Goal: Task Accomplishment & Management: Manage account settings

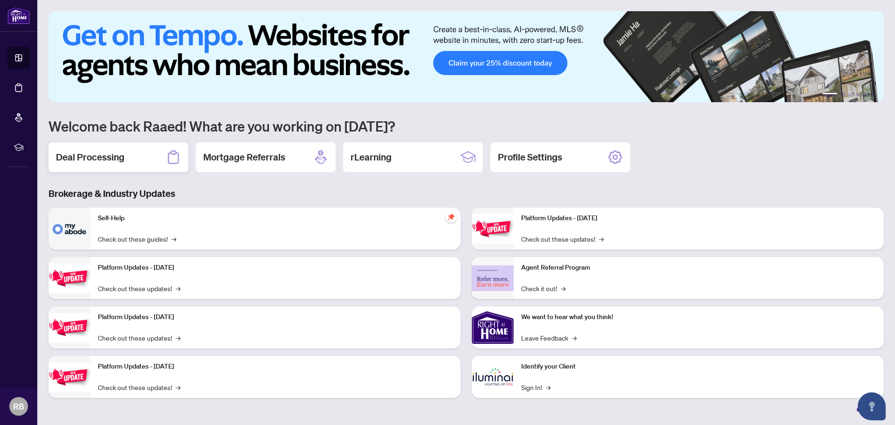
click at [115, 155] on h2 "Deal Processing" at bounding box center [90, 157] width 69 height 13
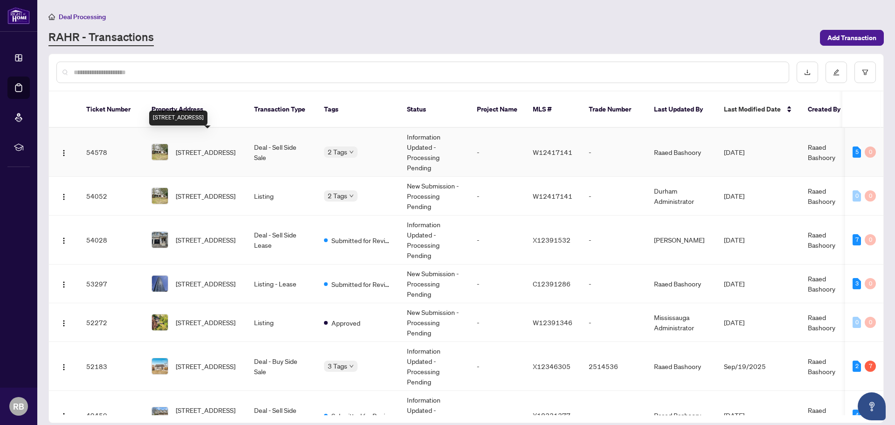
click at [199, 147] on span "[STREET_ADDRESS]" at bounding box center [206, 152] width 60 height 10
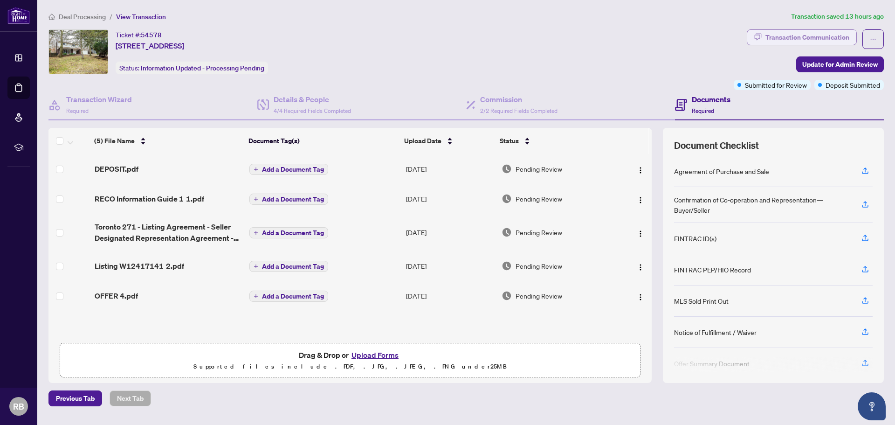
click at [805, 37] on div "Transaction Communication" at bounding box center [807, 37] width 84 height 15
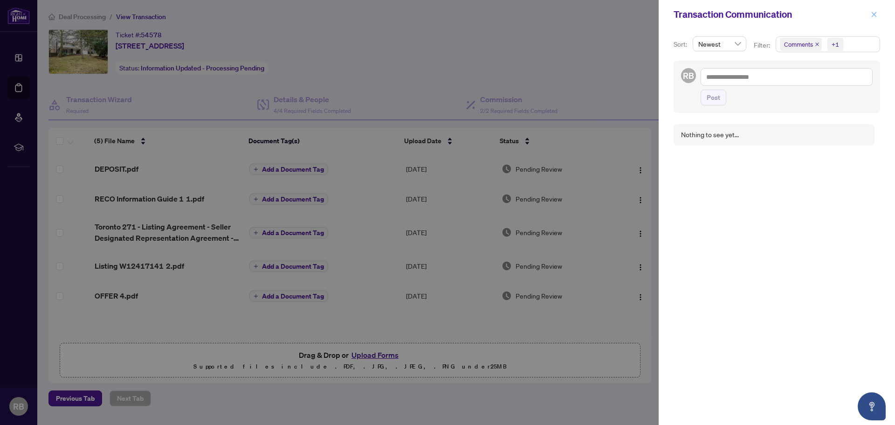
click at [874, 16] on icon "close" at bounding box center [874, 14] width 7 height 7
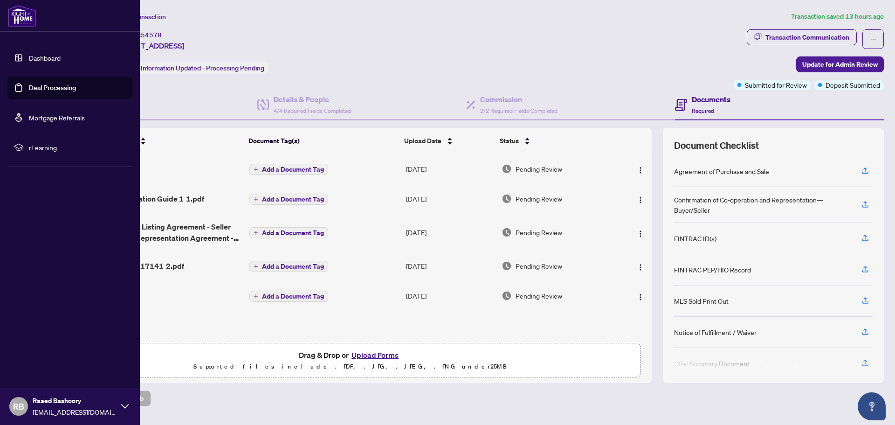
click at [47, 60] on link "Dashboard" at bounding box center [45, 58] width 32 height 8
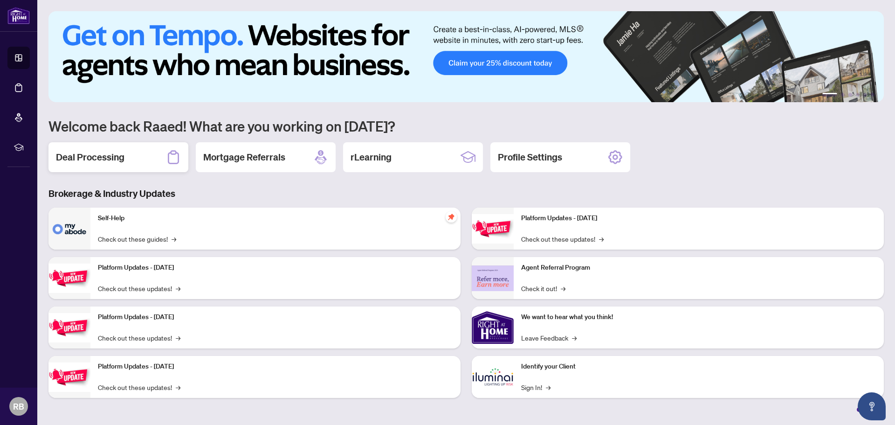
click at [107, 161] on h2 "Deal Processing" at bounding box center [90, 157] width 69 height 13
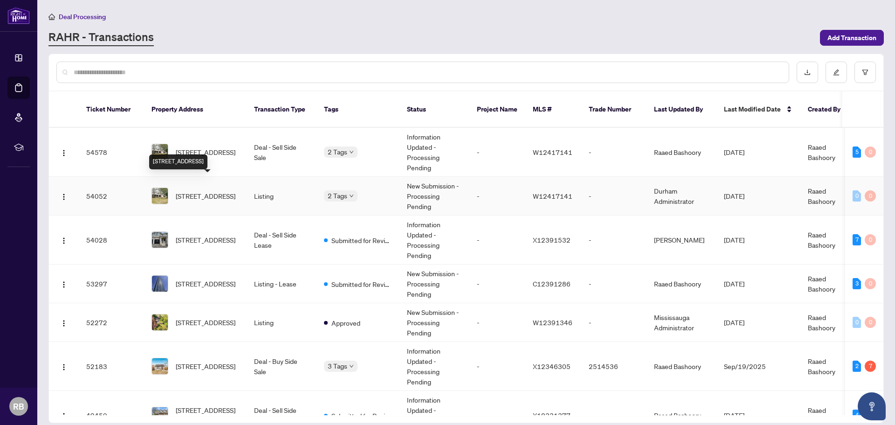
click at [208, 191] on span "[STREET_ADDRESS]" at bounding box center [206, 196] width 60 height 10
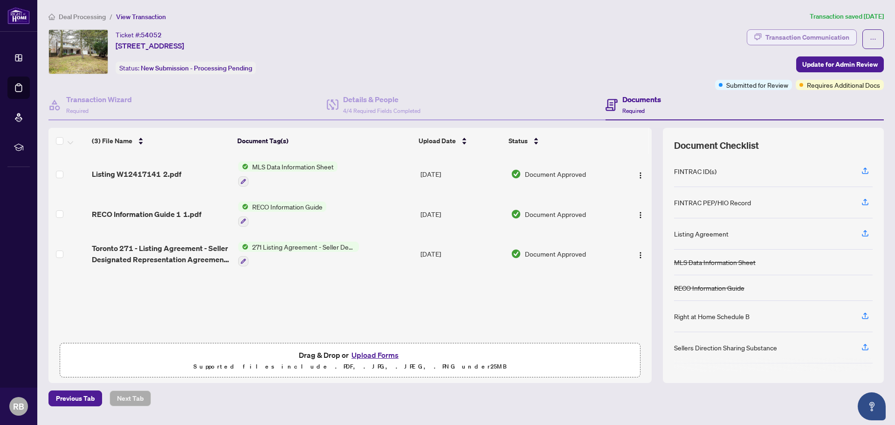
click at [792, 35] on div "Transaction Communication" at bounding box center [807, 37] width 84 height 15
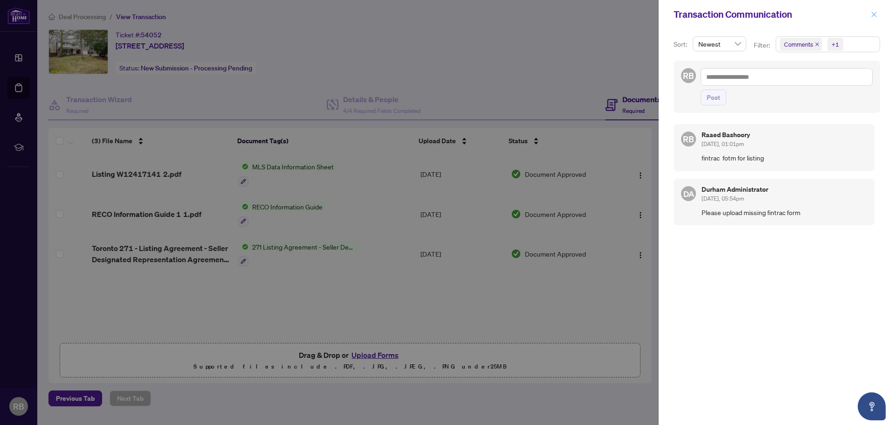
click at [874, 14] on icon "close" at bounding box center [873, 14] width 5 height 5
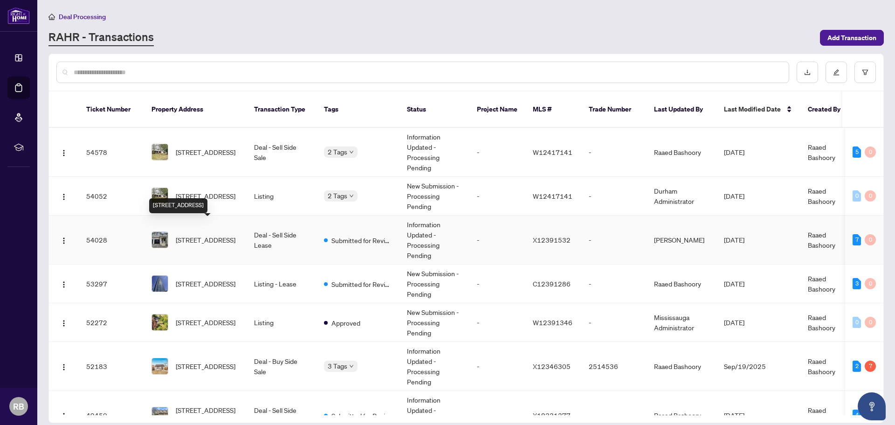
click at [205, 234] on span "[STREET_ADDRESS]" at bounding box center [206, 239] width 60 height 10
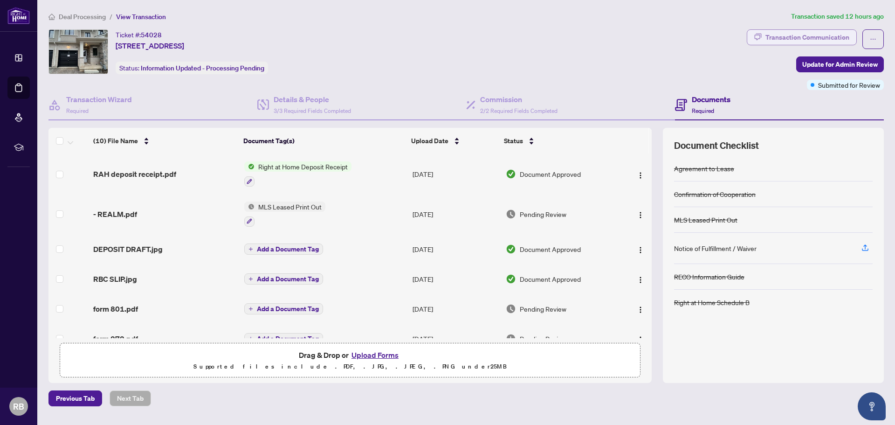
click at [802, 35] on div "Transaction Communication" at bounding box center [807, 37] width 84 height 15
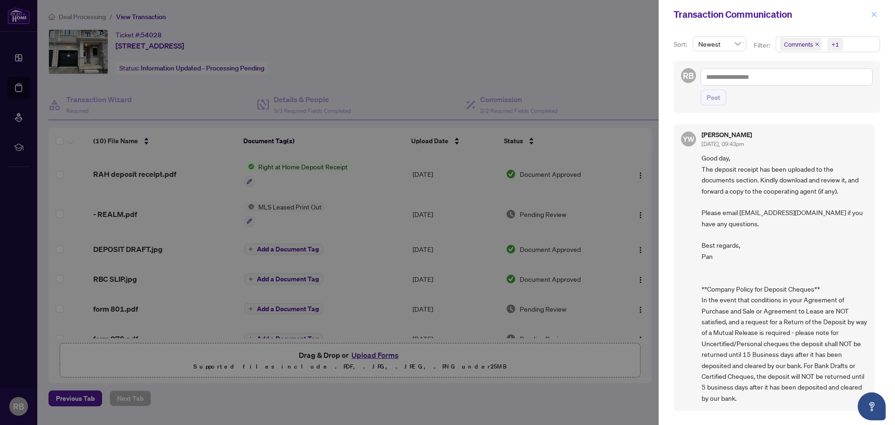
click at [874, 14] on icon "close" at bounding box center [874, 14] width 7 height 7
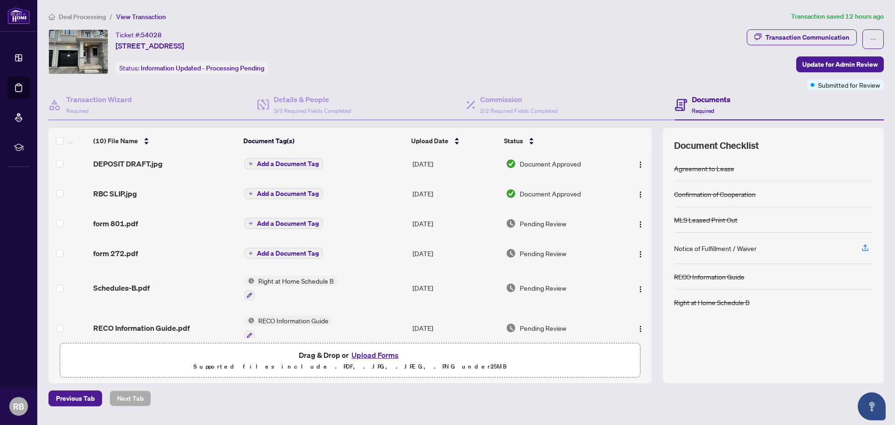
scroll to position [85, 0]
click at [137, 162] on span "DEPOSIT DRAFT.jpg" at bounding box center [127, 163] width 69 height 11
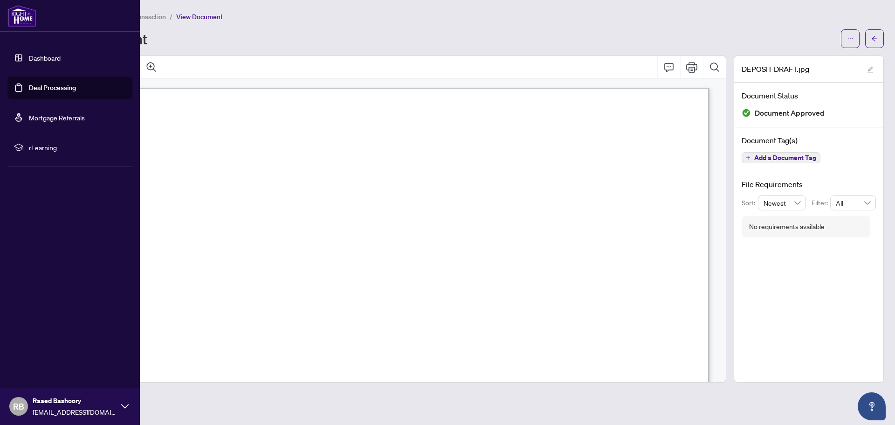
click at [38, 57] on link "Dashboard" at bounding box center [45, 58] width 32 height 8
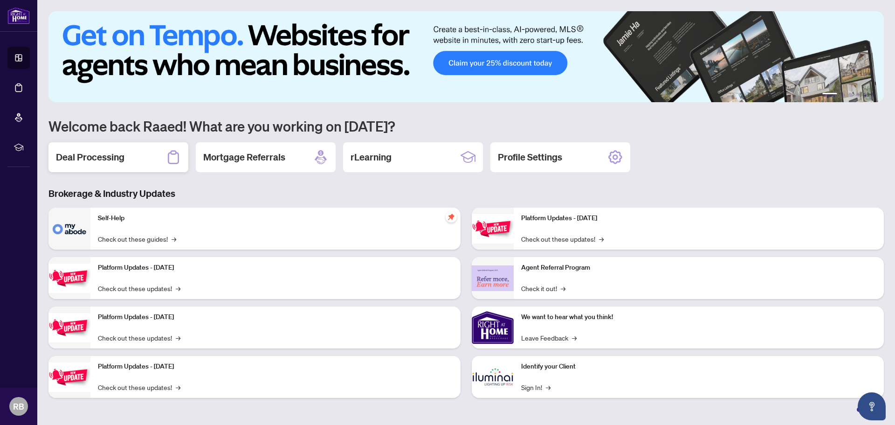
click at [141, 158] on div "Deal Processing" at bounding box center [118, 157] width 140 height 30
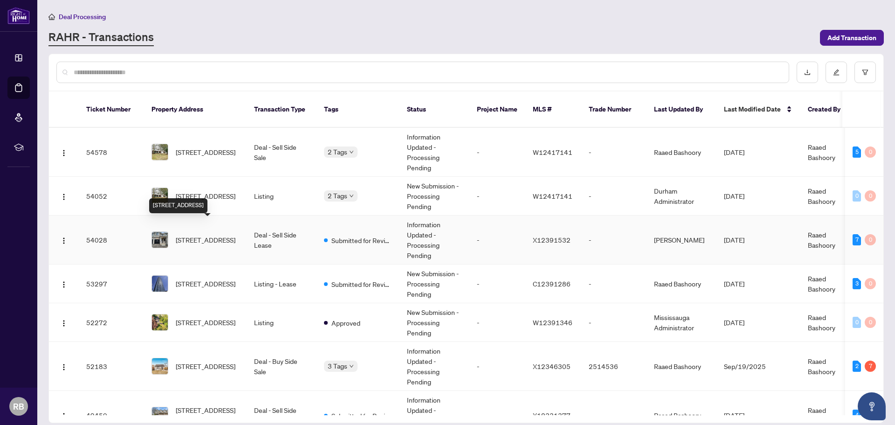
click at [198, 234] on span "[STREET_ADDRESS]" at bounding box center [206, 239] width 60 height 10
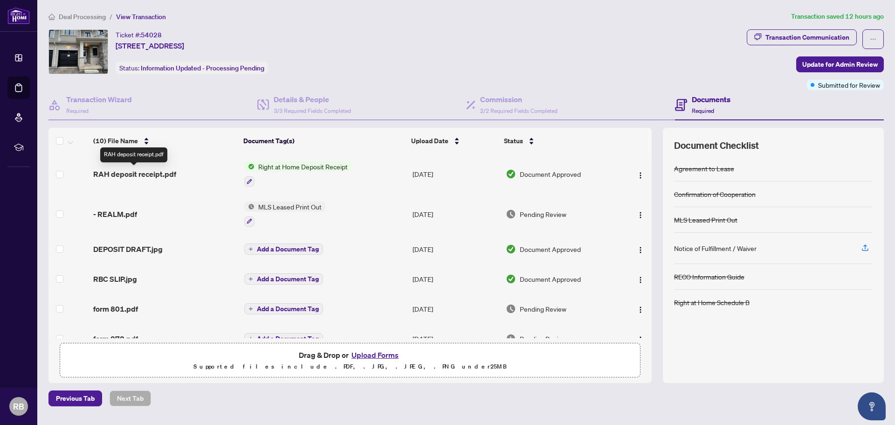
click at [143, 175] on span "RAH deposit receipt.pdf" at bounding box center [134, 173] width 83 height 11
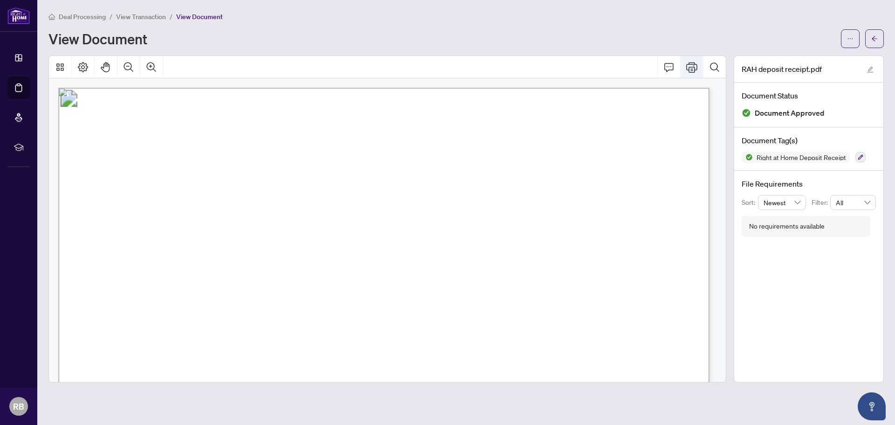
click at [693, 68] on icon "Print" at bounding box center [691, 67] width 11 height 11
click at [877, 39] on icon "arrow-left" at bounding box center [874, 38] width 7 height 7
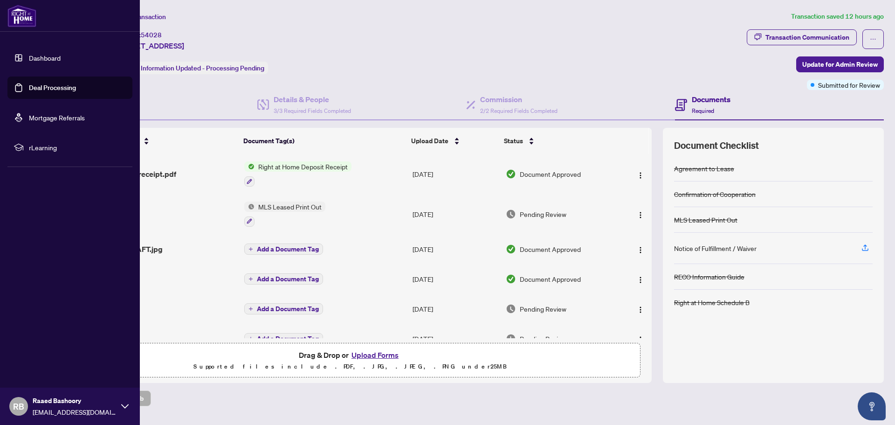
click at [45, 58] on link "Dashboard" at bounding box center [45, 58] width 32 height 8
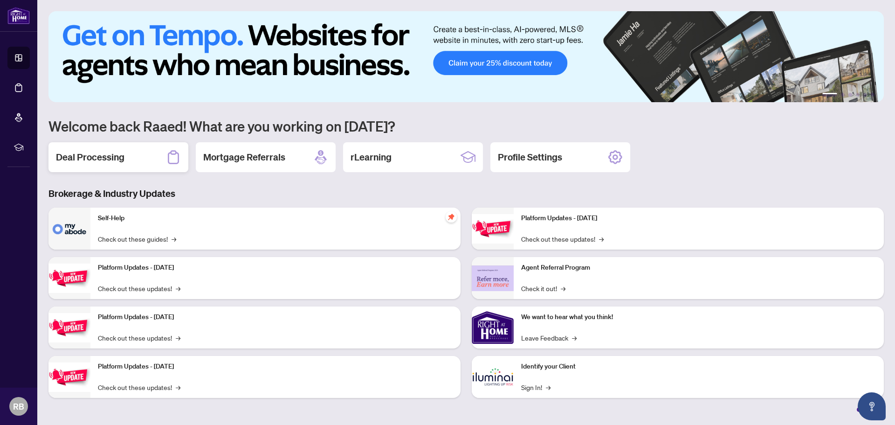
click at [101, 158] on h2 "Deal Processing" at bounding box center [90, 157] width 69 height 13
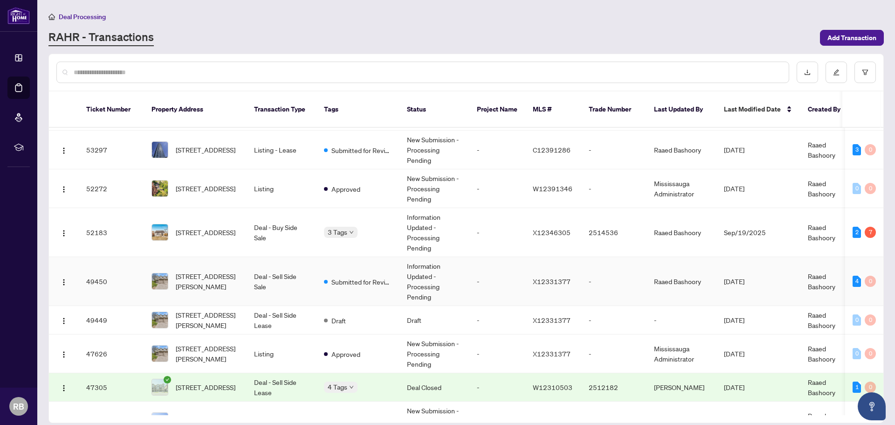
scroll to position [134, 0]
click at [205, 275] on span "[STREET_ADDRESS][PERSON_NAME]" at bounding box center [207, 280] width 63 height 21
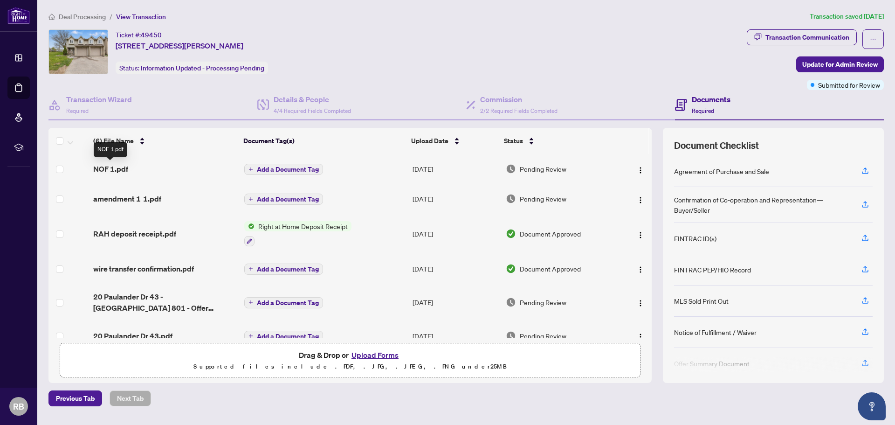
click at [113, 169] on span "NOF 1.pdf" at bounding box center [110, 168] width 35 height 11
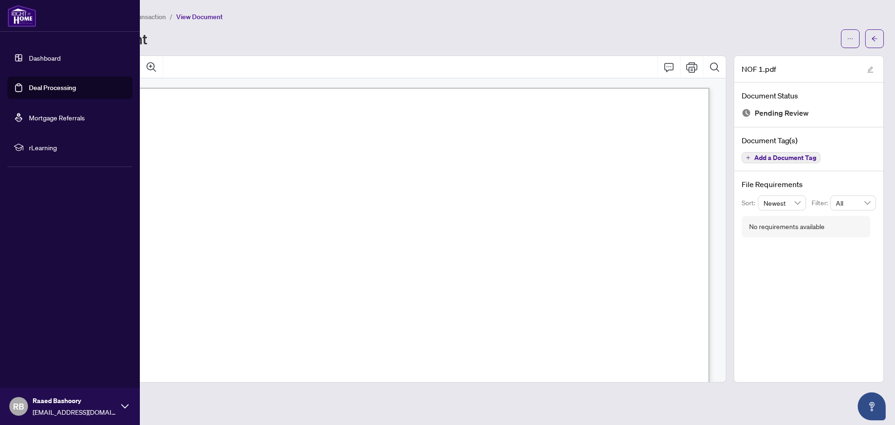
click at [39, 57] on link "Dashboard" at bounding box center [45, 58] width 32 height 8
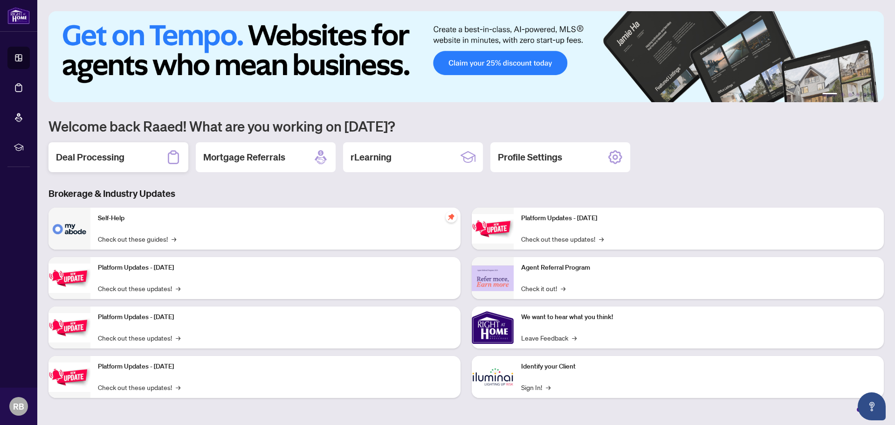
click at [111, 157] on h2 "Deal Processing" at bounding box center [90, 157] width 69 height 13
